Goal: Task Accomplishment & Management: Use online tool/utility

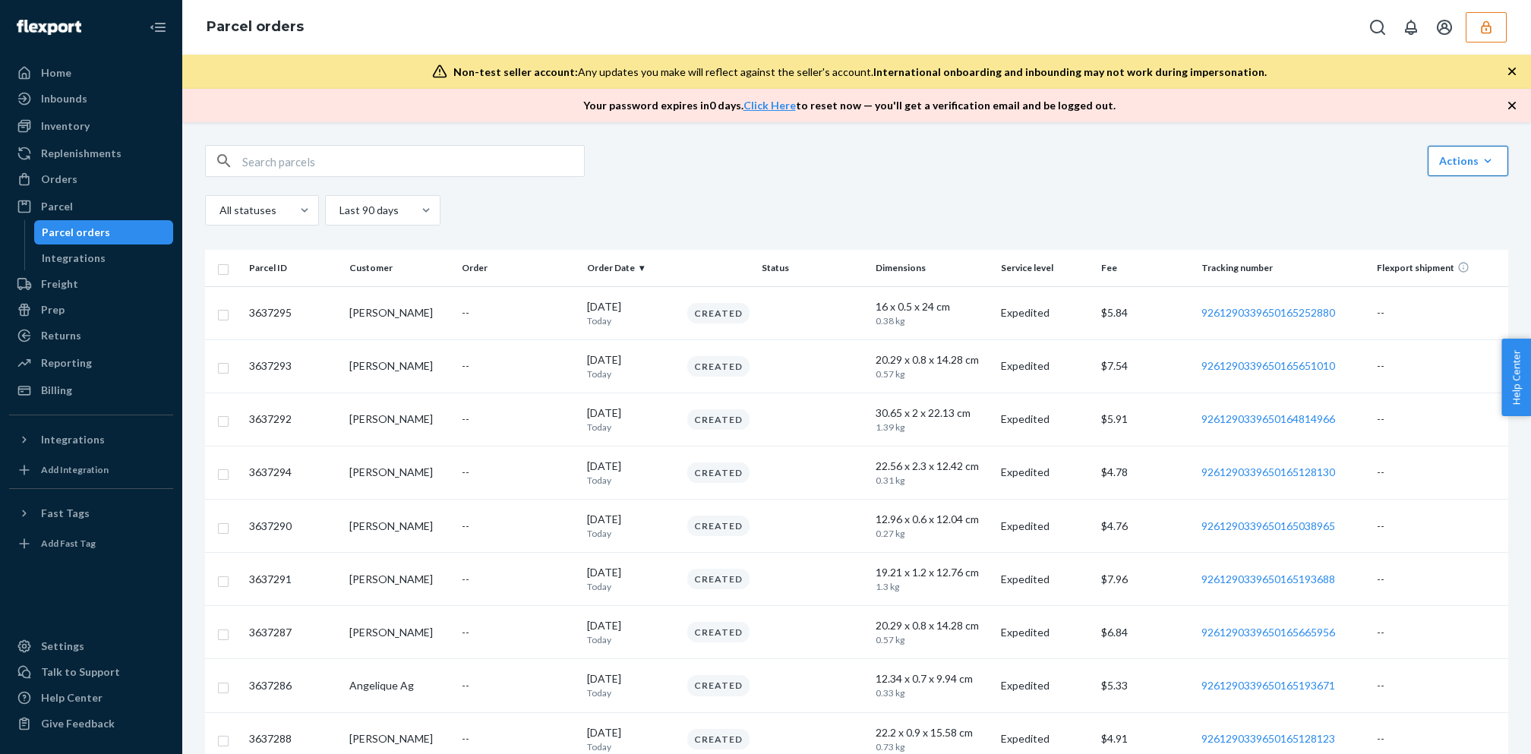
click at [1461, 162] on div "Actions" at bounding box center [1468, 160] width 58 height 15
click at [1418, 192] on span "Link Parcels to Flexport Freight Shipments" at bounding box center [1364, 197] width 200 height 11
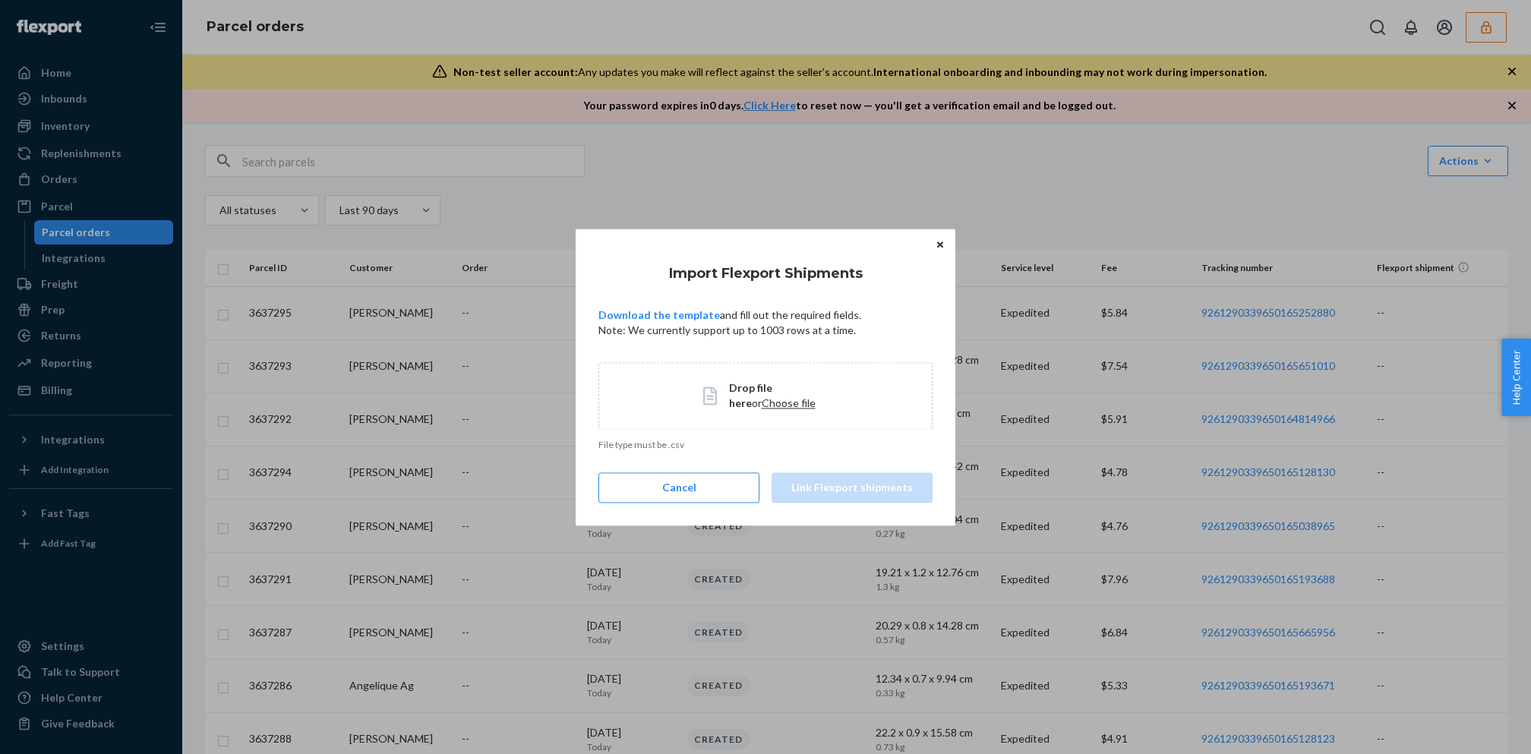
click at [762, 402] on span "Choose file" at bounding box center [789, 402] width 54 height 13
click at [898, 478] on button "Link Flexport shipments" at bounding box center [851, 487] width 161 height 30
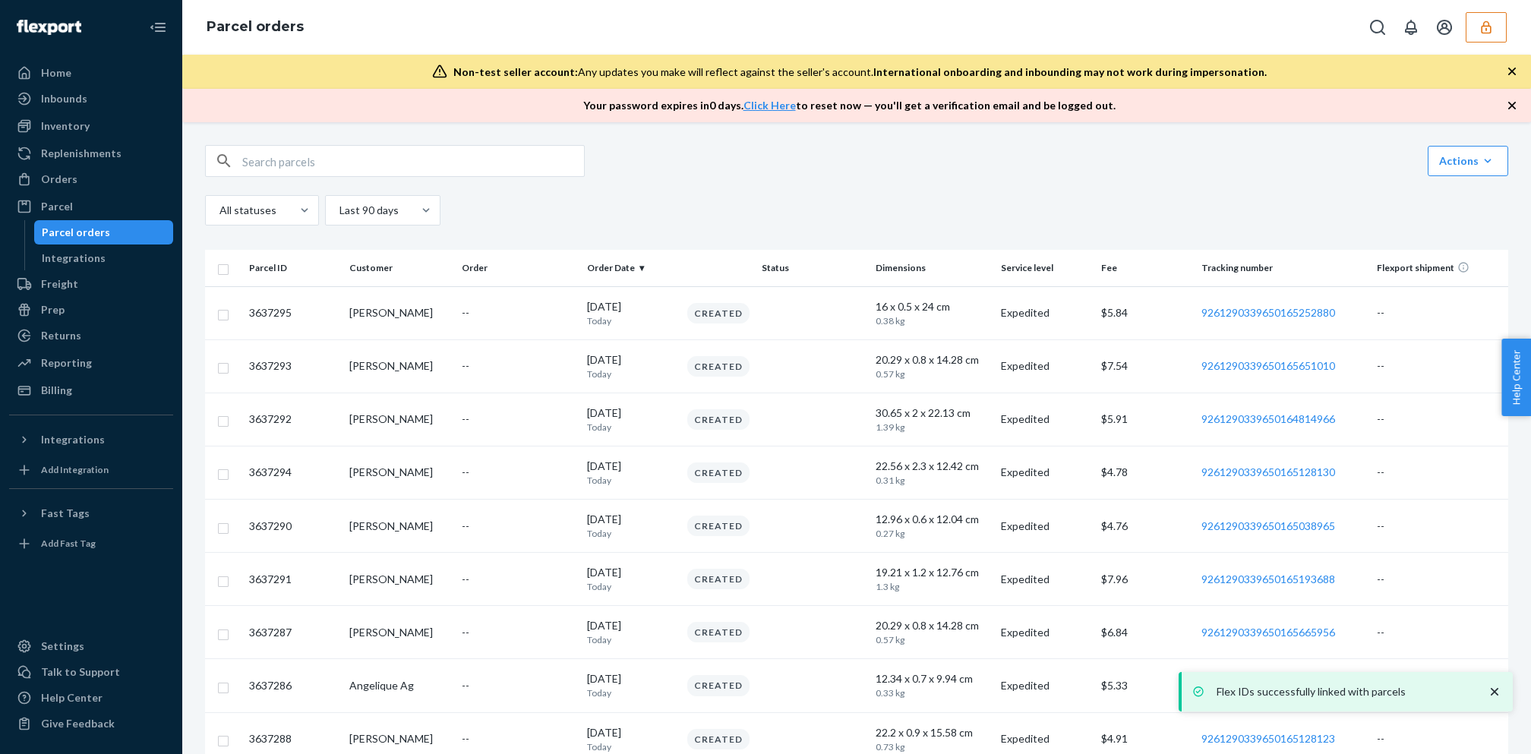
click at [317, 160] on input "text" at bounding box center [413, 161] width 342 height 30
paste input "3444271"
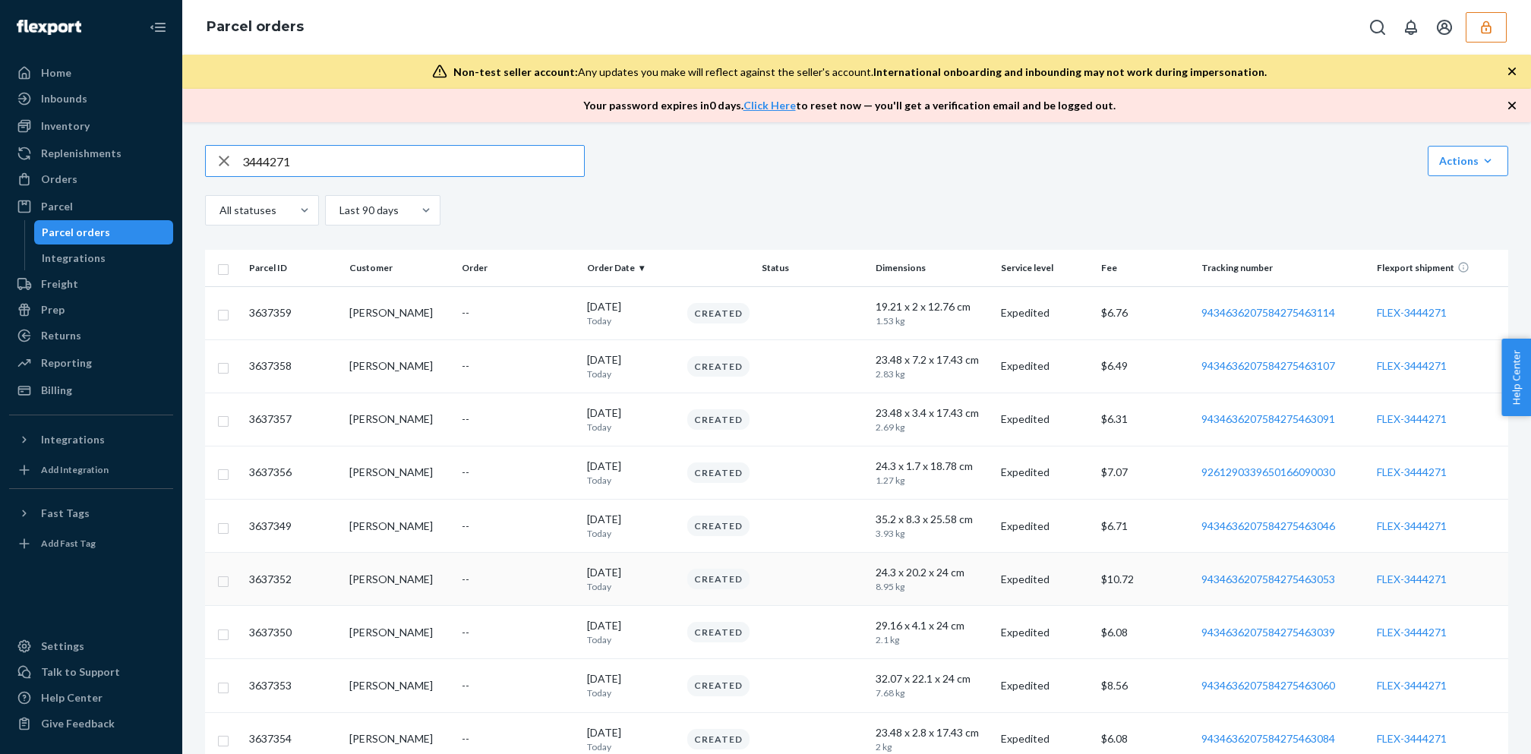
scroll to position [144, 0]
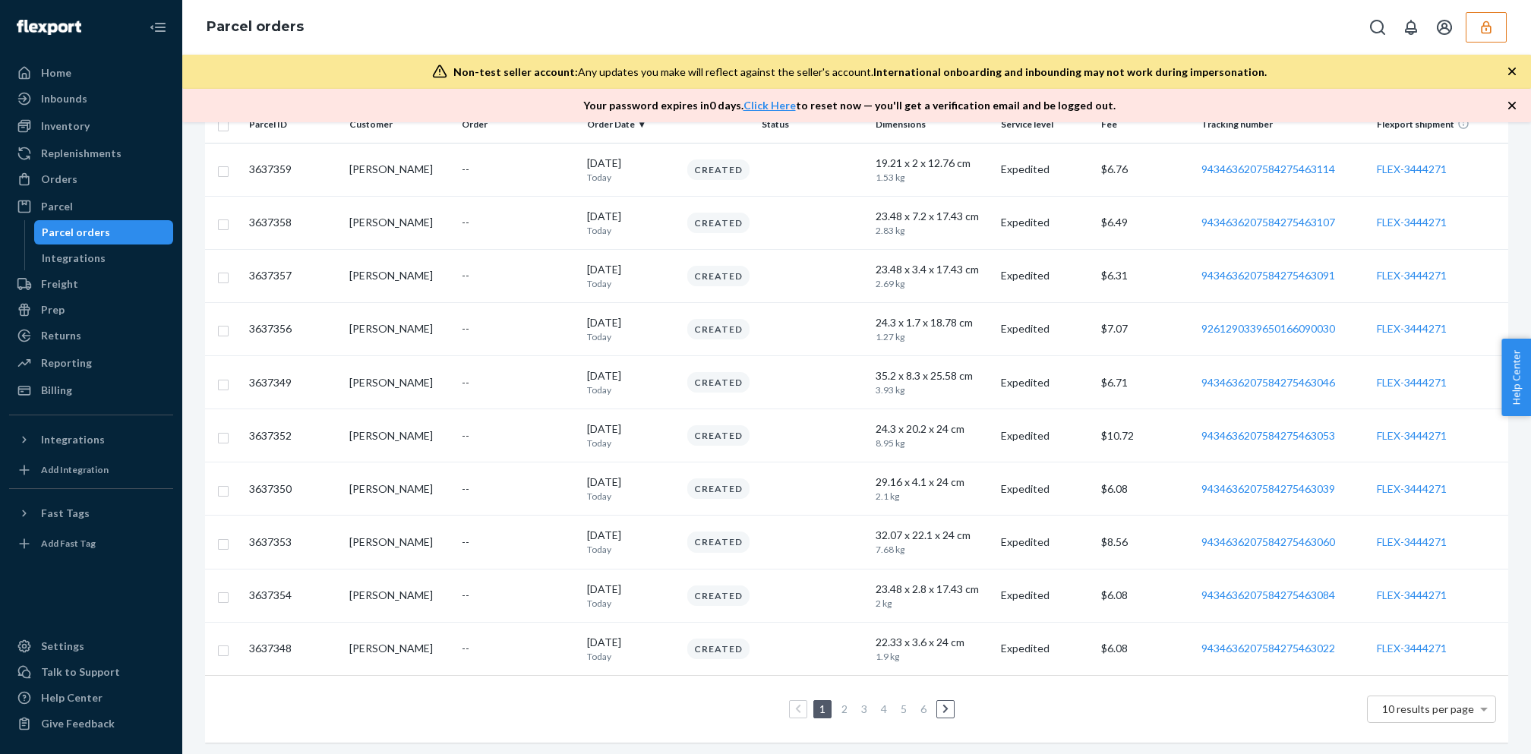
type input "3444271"
click at [921, 702] on link "6" at bounding box center [923, 708] width 12 height 13
